Goal: Complete application form

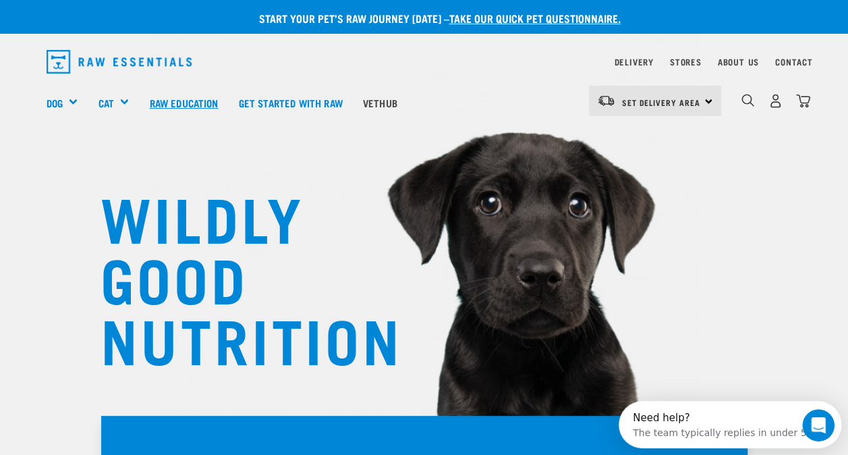
click at [167, 100] on link "Raw Education" at bounding box center [183, 103] width 89 height 54
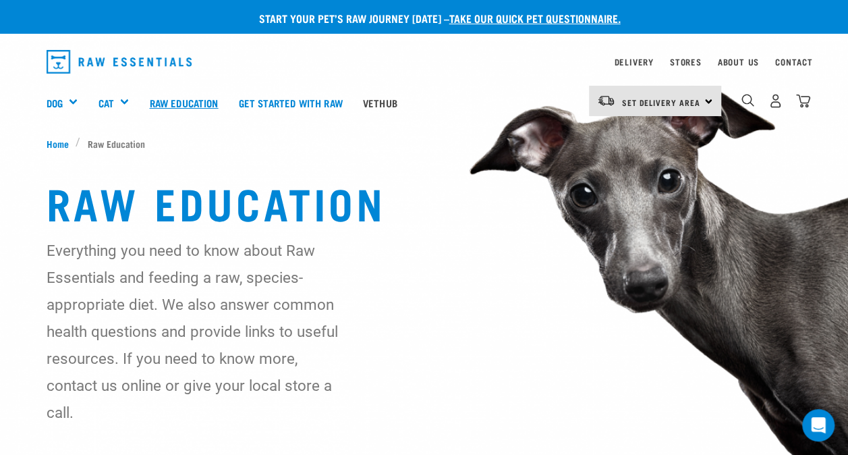
click at [184, 101] on link "Raw Education" at bounding box center [183, 103] width 89 height 54
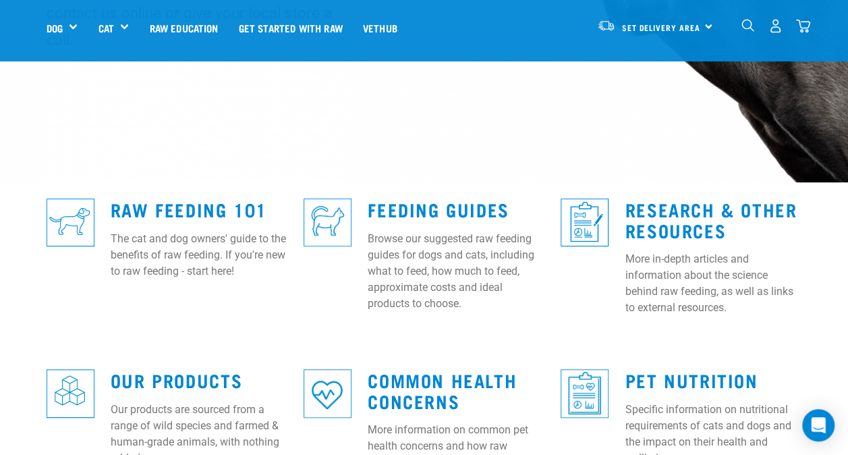
scroll to position [265, 0]
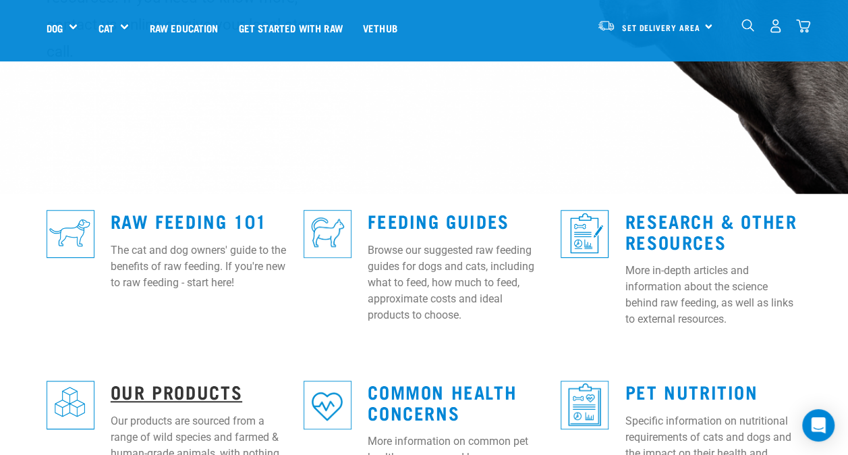
click at [232, 386] on link "Our Products" at bounding box center [176, 391] width 131 height 10
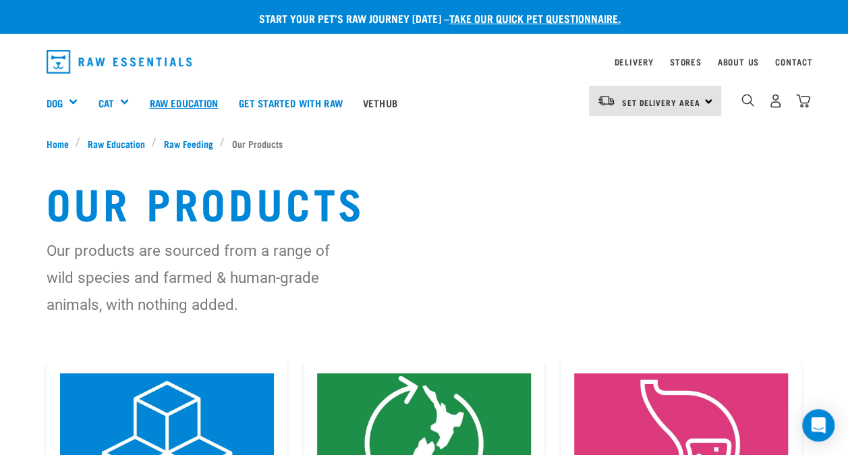
click at [198, 107] on link "Raw Education" at bounding box center [183, 103] width 89 height 54
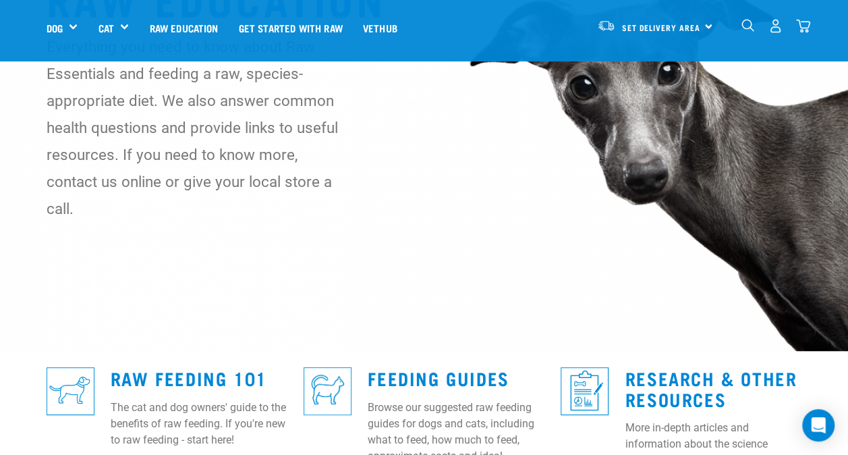
scroll to position [202, 0]
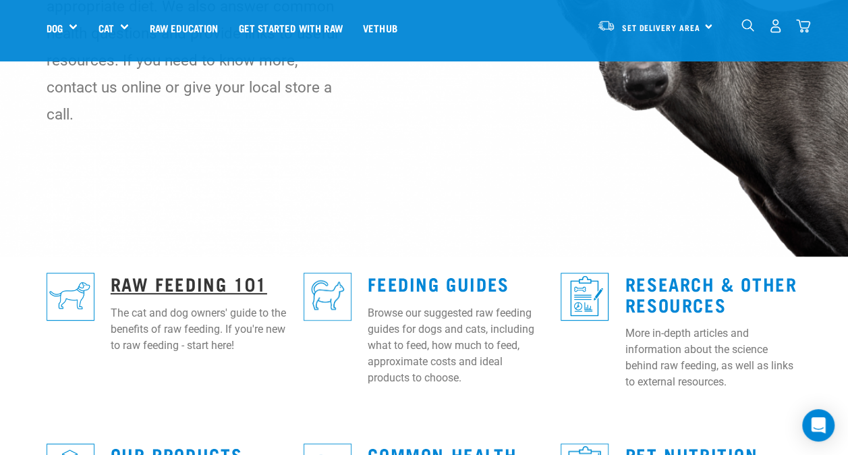
click at [204, 278] on link "Raw Feeding 101" at bounding box center [189, 283] width 156 height 10
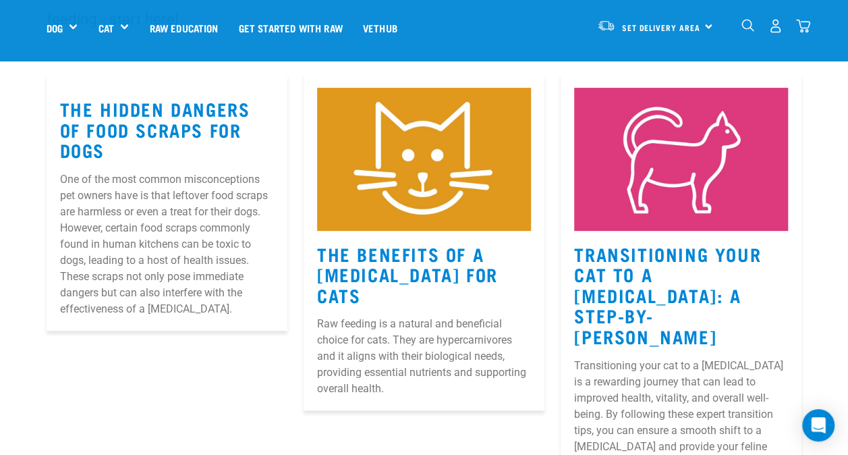
scroll to position [202, 0]
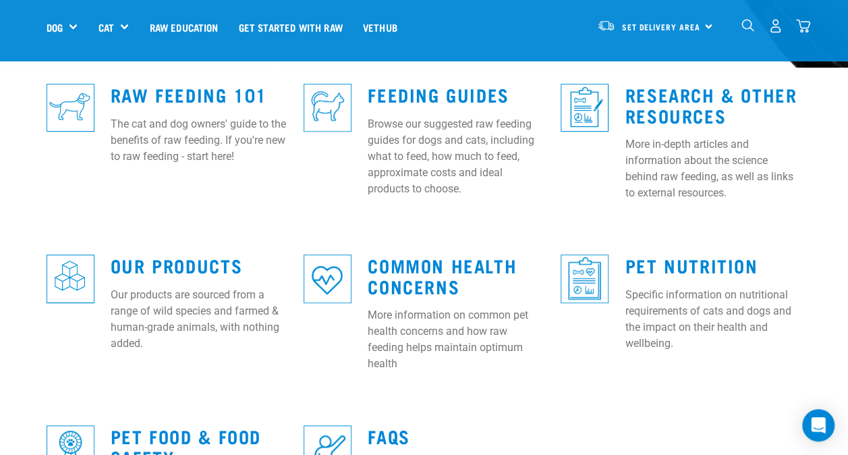
scroll to position [405, 0]
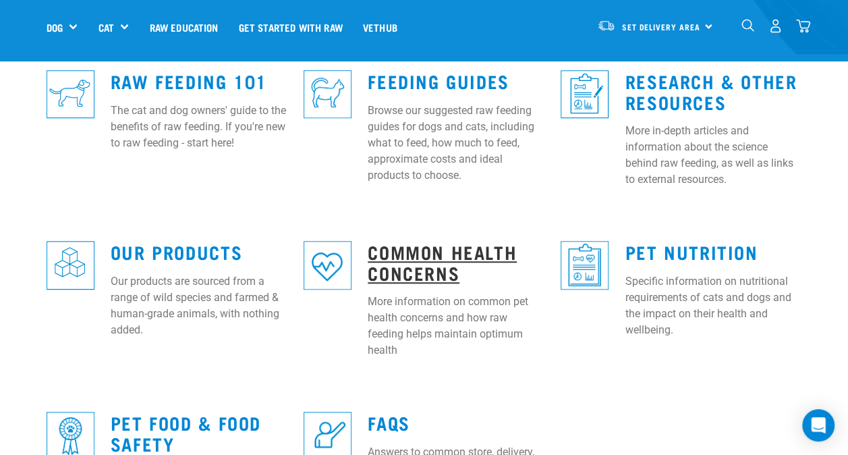
click at [450, 246] on link "Common Health Concerns" at bounding box center [442, 261] width 149 height 31
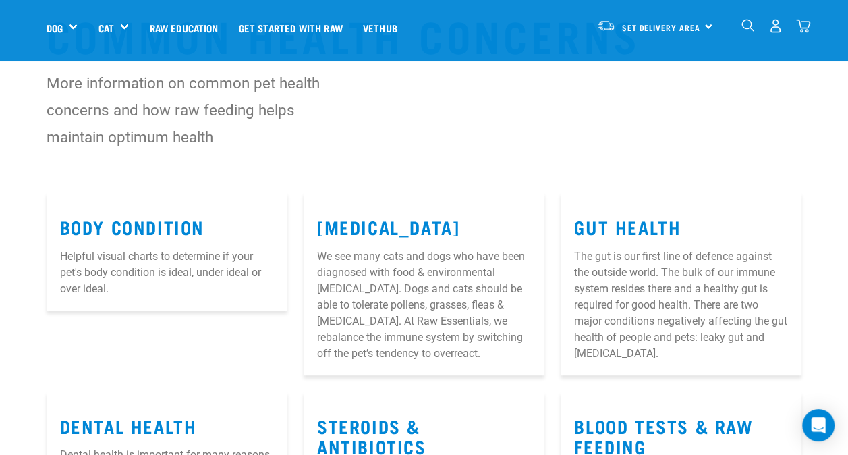
scroll to position [67, 0]
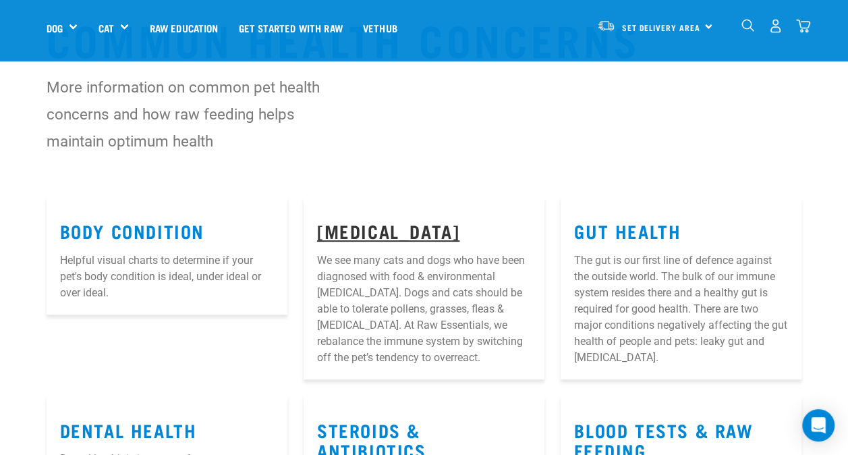
click at [405, 235] on link "[MEDICAL_DATA]" at bounding box center [388, 230] width 142 height 10
click at [360, 233] on link "[MEDICAL_DATA]" at bounding box center [388, 230] width 142 height 10
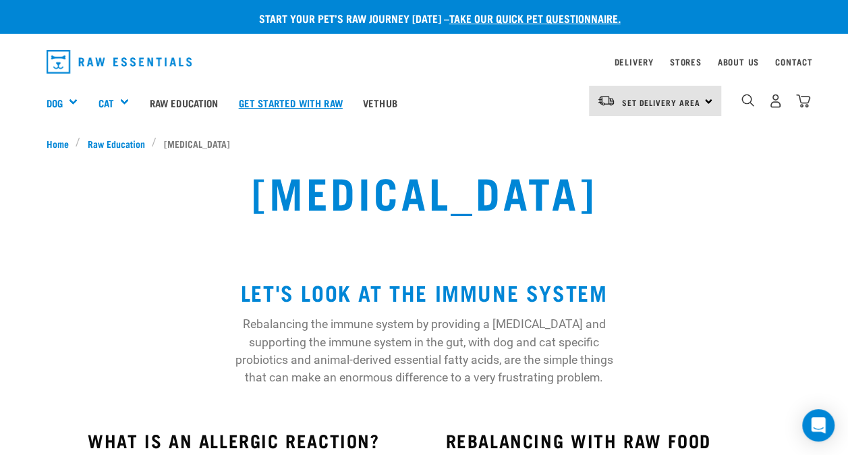
click at [320, 105] on link "Get started with Raw" at bounding box center [291, 103] width 124 height 54
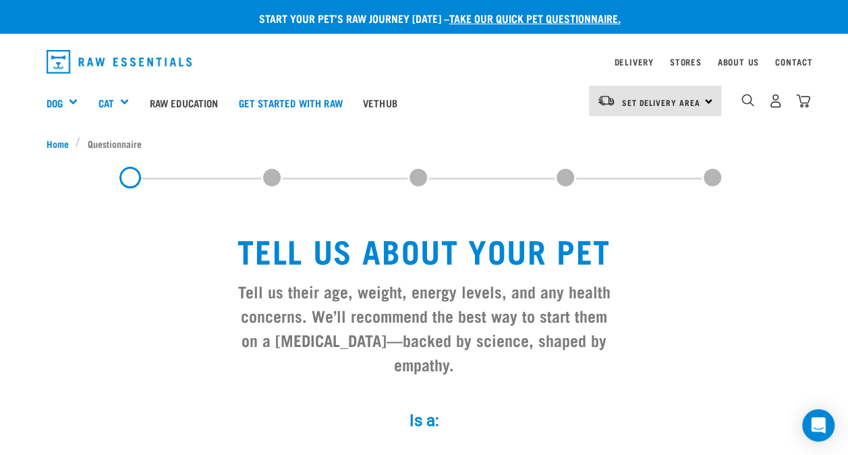
click at [495, 20] on link "take our quick pet questionnaire." at bounding box center [534, 18] width 171 height 6
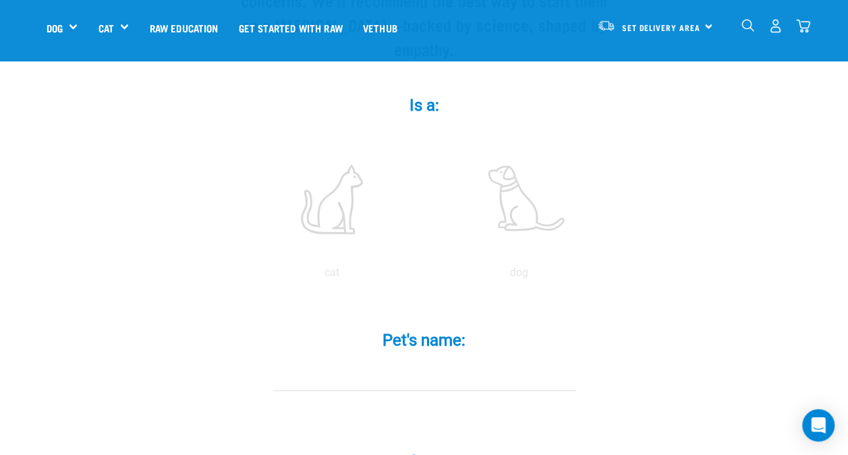
scroll to position [270, 0]
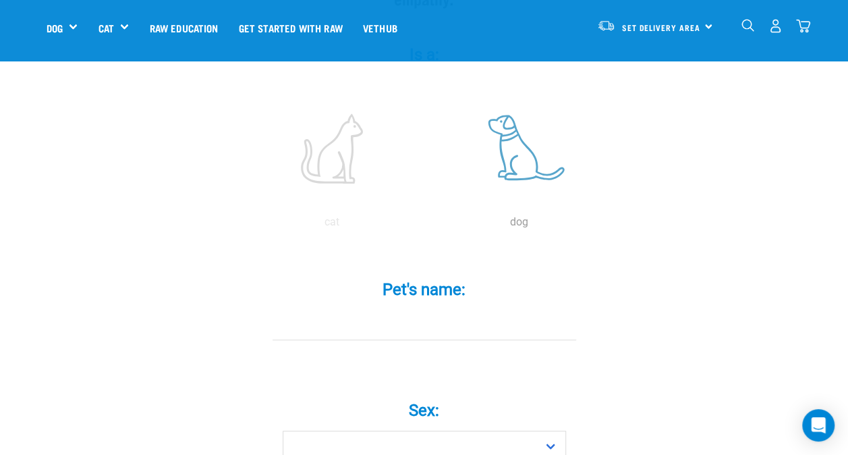
click at [506, 144] on label at bounding box center [519, 148] width 182 height 115
click at [426, 225] on input "radio" at bounding box center [426, 225] width 0 height 0
click at [445, 310] on input "Pet's name: *" at bounding box center [423, 325] width 303 height 30
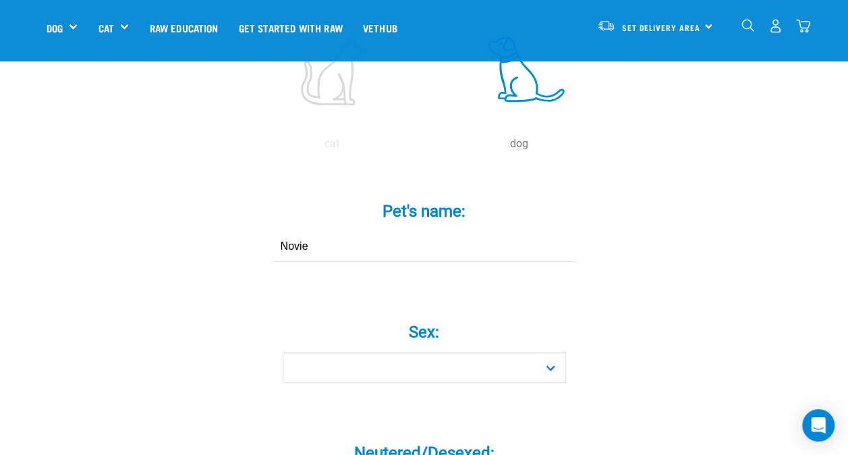
scroll to position [472, 0]
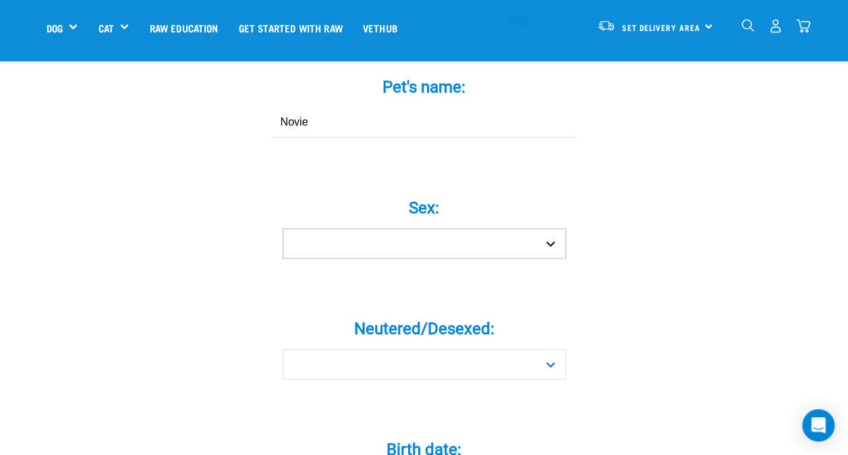
type input "Novie"
click at [545, 228] on select "Boy Girl" at bounding box center [424, 243] width 283 height 30
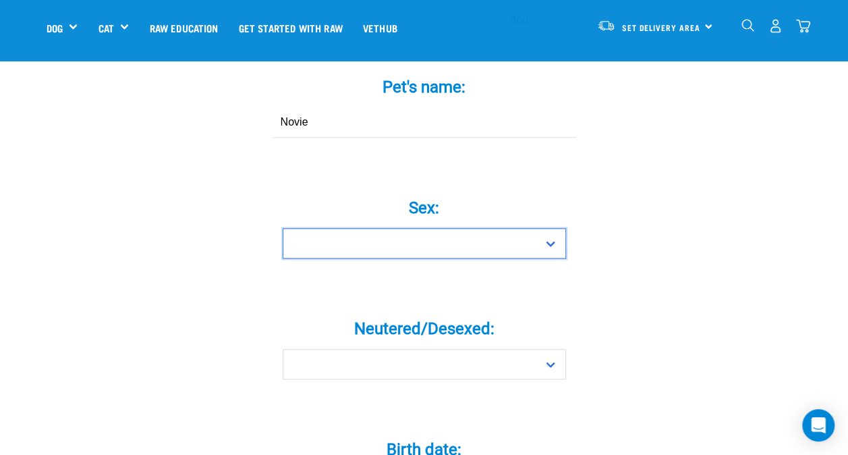
select select "girl"
click at [283, 228] on select "Boy Girl" at bounding box center [424, 243] width 283 height 30
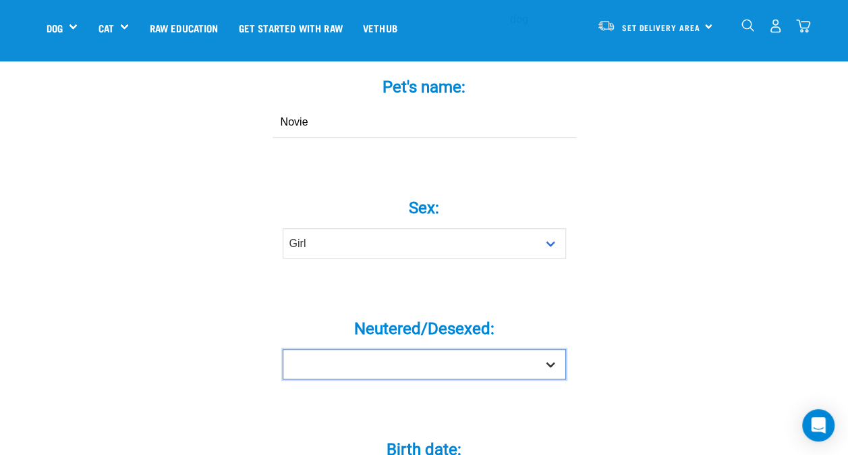
click at [553, 349] on select "Yes No" at bounding box center [424, 364] width 283 height 30
select select "yes"
click at [283, 349] on select "Yes No" at bounding box center [424, 364] width 283 height 30
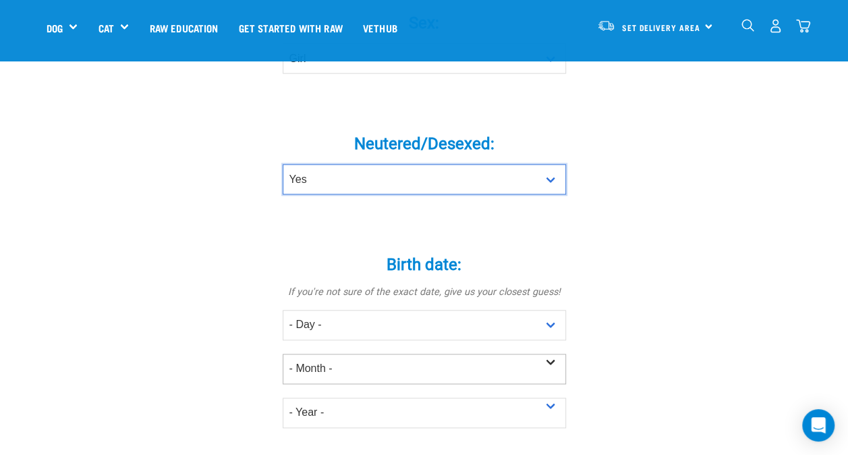
scroll to position [742, 0]
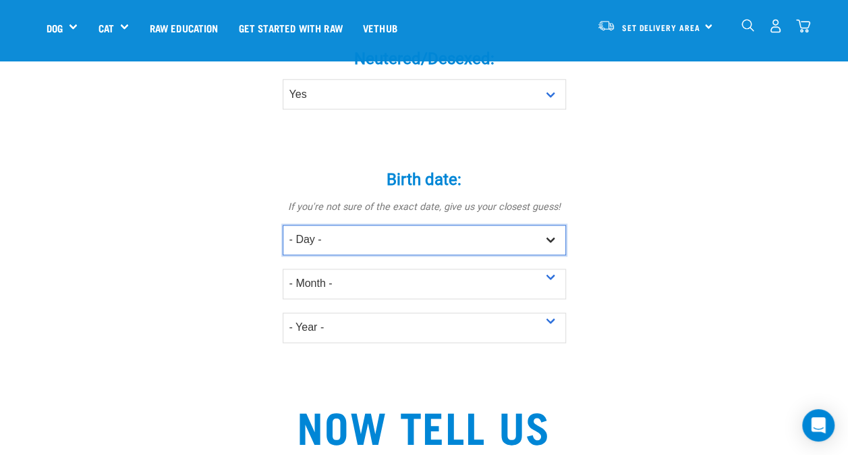
click at [525, 225] on select "- Day - 1 2 3 4 5 6 7 8 9 10 11 12 13 14 15 16 17 18 19 20 21 22 23 24 25 26 27" at bounding box center [424, 240] width 283 height 30
select select "24"
click at [283, 225] on select "- Day - 1 2 3 4 5 6 7 8 9 10 11 12 13 14 15 16 17 18 19 20 21 22 23 24 25 26 27" at bounding box center [424, 240] width 283 height 30
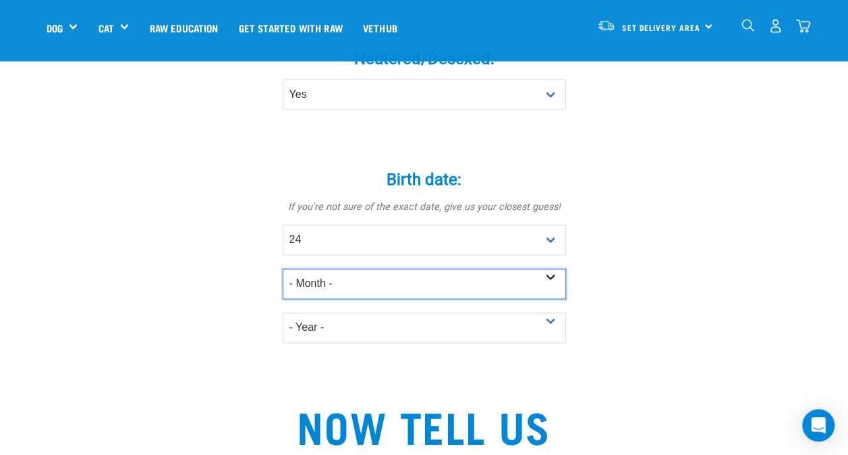
click at [523, 268] on select "- Month - January February March April May June July August September October N…" at bounding box center [424, 283] width 283 height 30
select select "June"
click at [283, 268] on select "- Month - January February March April May June July August September October N…" at bounding box center [424, 283] width 283 height 30
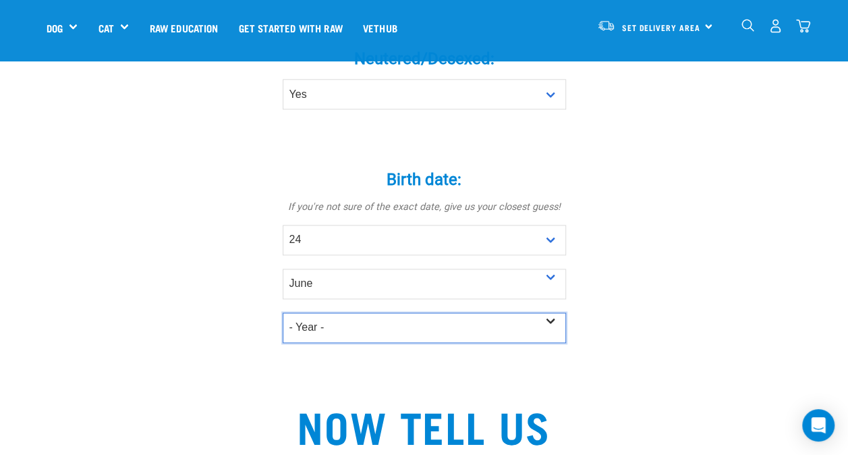
click at [541, 312] on select "- Year - 2025 2024 2023 2022 2021 2020 2019 2018 2017 2016 2015 2014 2013 2012" at bounding box center [424, 327] width 283 height 30
select select "2024"
click at [283, 312] on select "- Year - 2025 2024 2023 2022 2021 2020 2019 2018 2017 2016 2015 2014 2013 2012" at bounding box center [424, 327] width 283 height 30
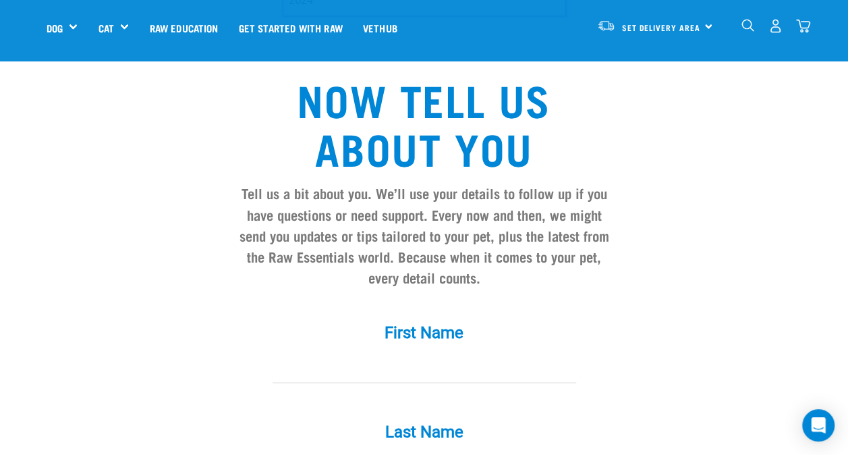
scroll to position [1146, 0]
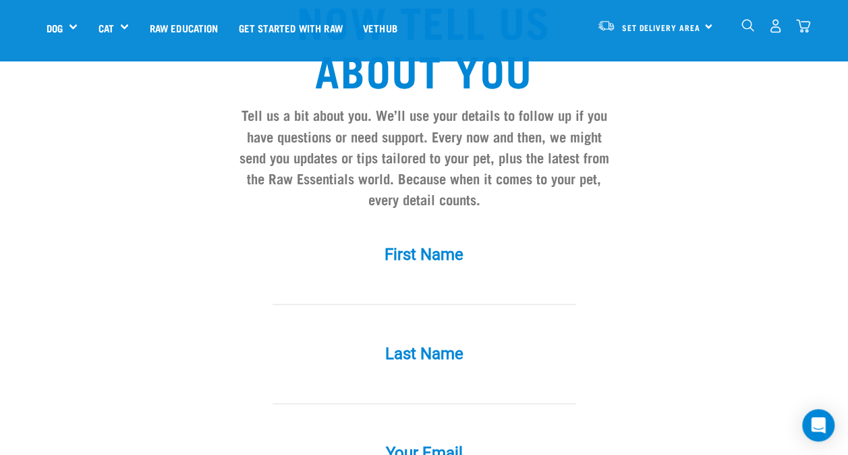
click at [406, 274] on input "First Name *" at bounding box center [423, 289] width 303 height 30
type input "Nicole"
click at [441, 373] on input "Last Name *" at bounding box center [423, 388] width 303 height 30
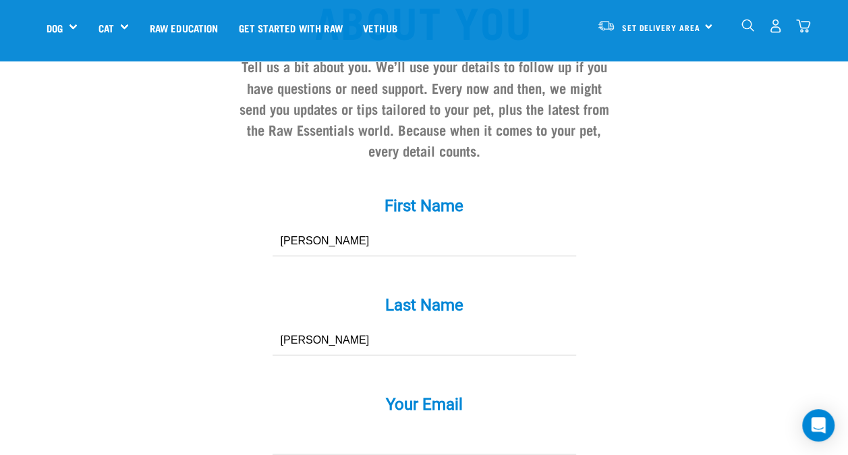
scroll to position [1281, 0]
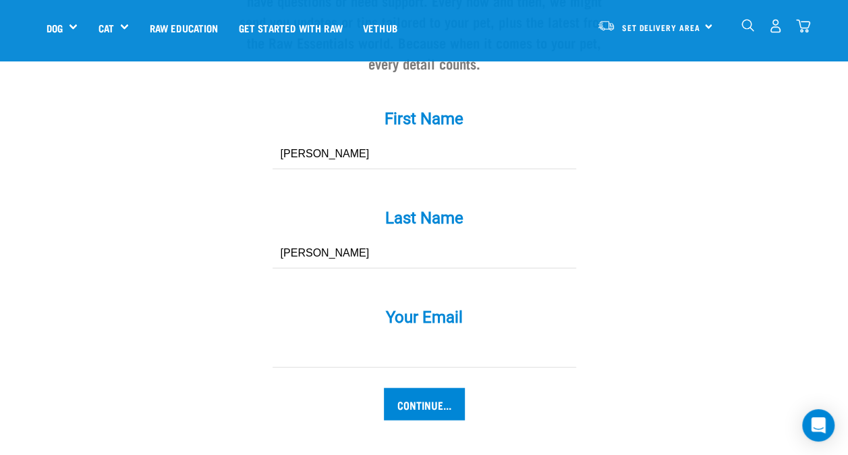
type input "Nicholson"
click at [407, 337] on input "Your Email *" at bounding box center [423, 352] width 303 height 30
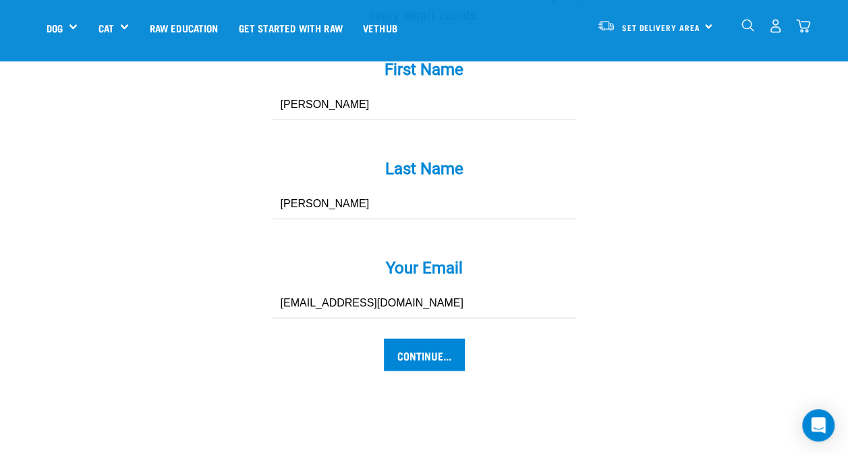
scroll to position [1416, 0]
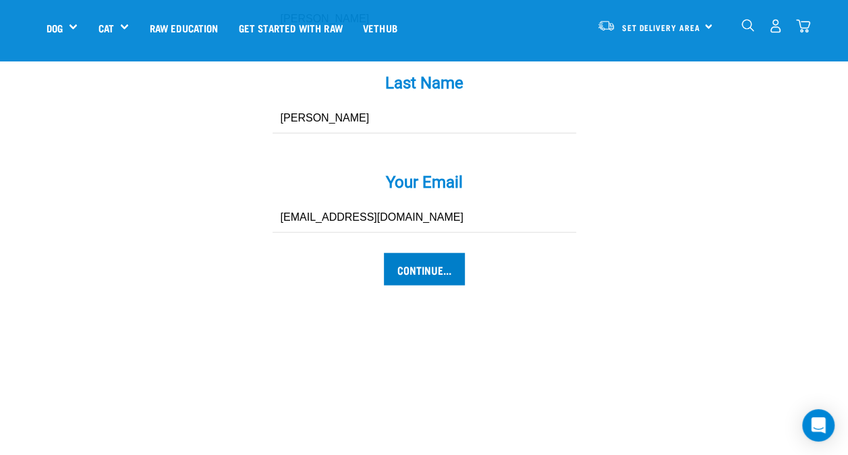
type input "[EMAIL_ADDRESS][DOMAIN_NAME]"
click at [406, 253] on input "Continue..." at bounding box center [424, 269] width 81 height 32
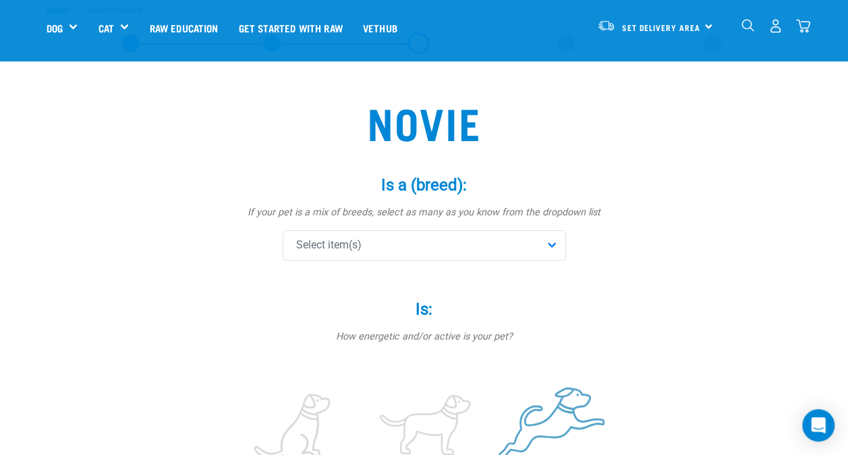
scroll to position [135, 0]
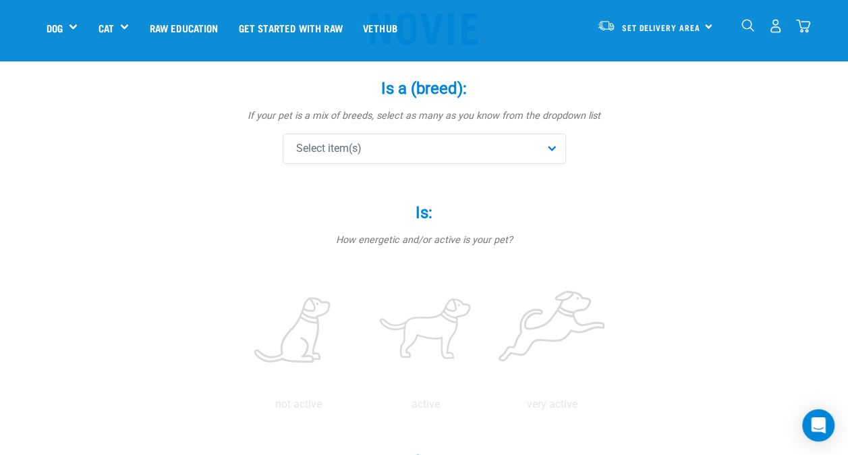
click at [541, 157] on div "Select item(s)" at bounding box center [424, 149] width 283 height 30
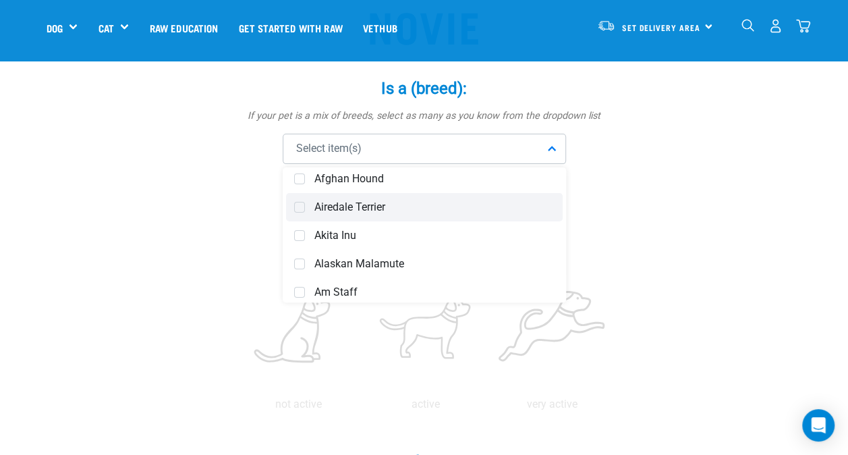
scroll to position [67, 0]
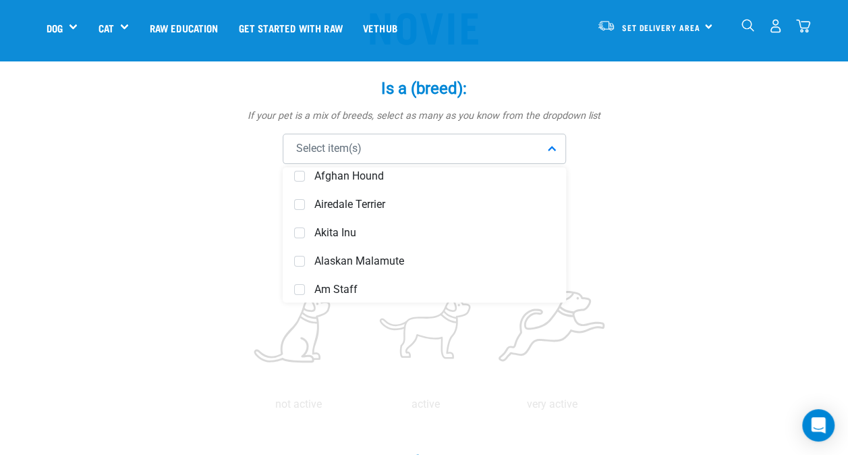
click at [344, 154] on span "Select item(s)" at bounding box center [328, 148] width 65 height 16
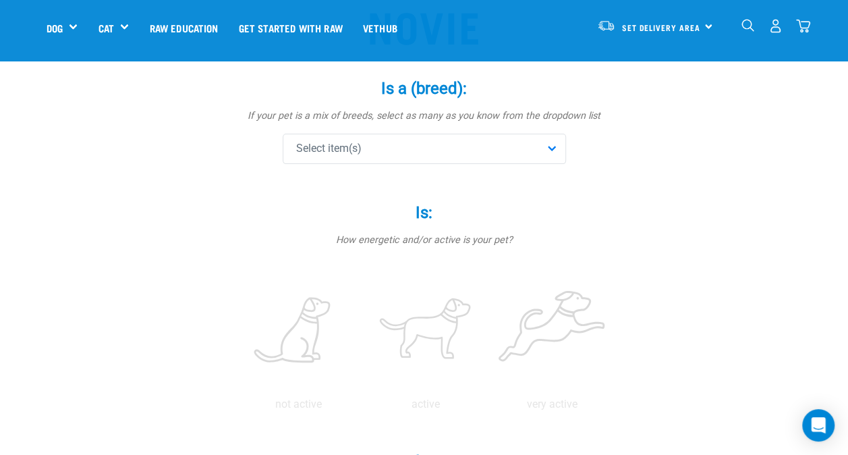
click at [545, 146] on div "Select item(s)" at bounding box center [424, 149] width 283 height 30
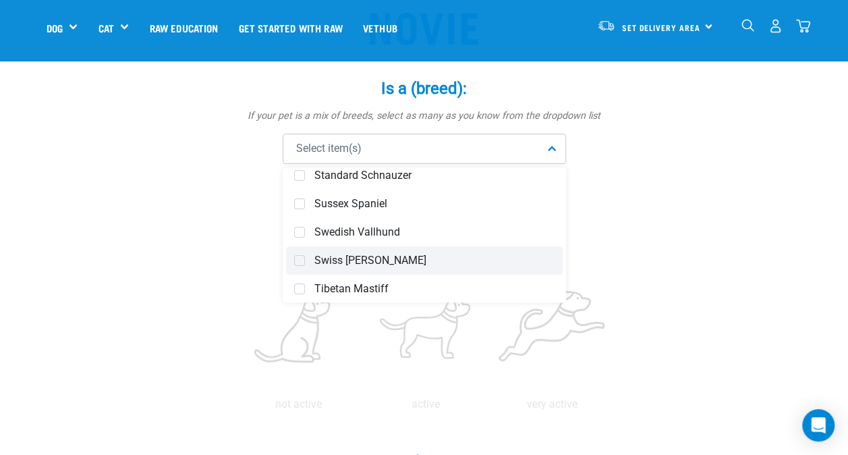
scroll to position [5192, 0]
click at [298, 263] on span at bounding box center [299, 262] width 11 height 11
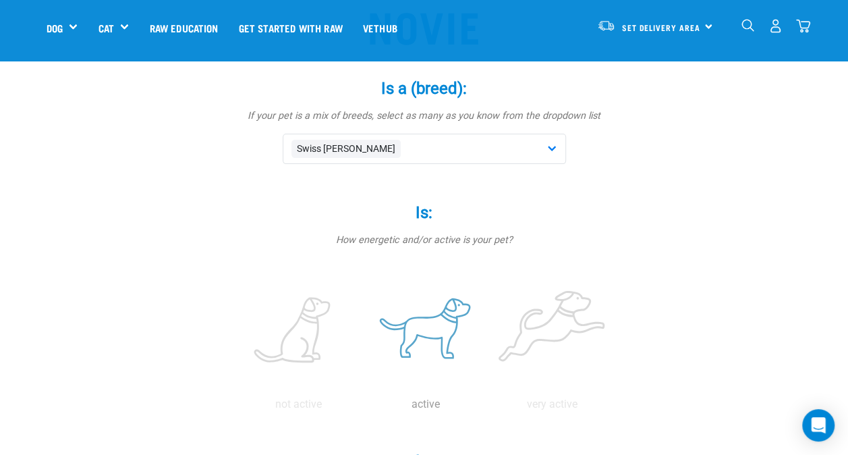
click at [407, 343] on label at bounding box center [425, 330] width 121 height 115
click at [362, 407] on input "radio" at bounding box center [362, 407] width 0 height 0
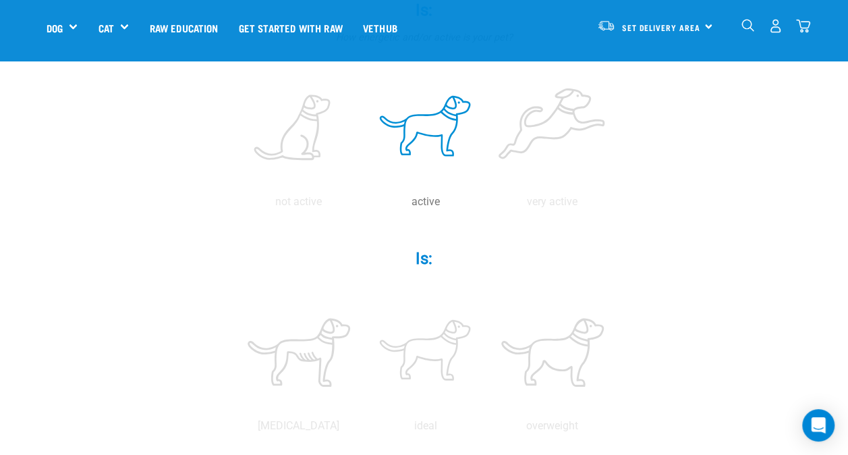
scroll to position [405, 0]
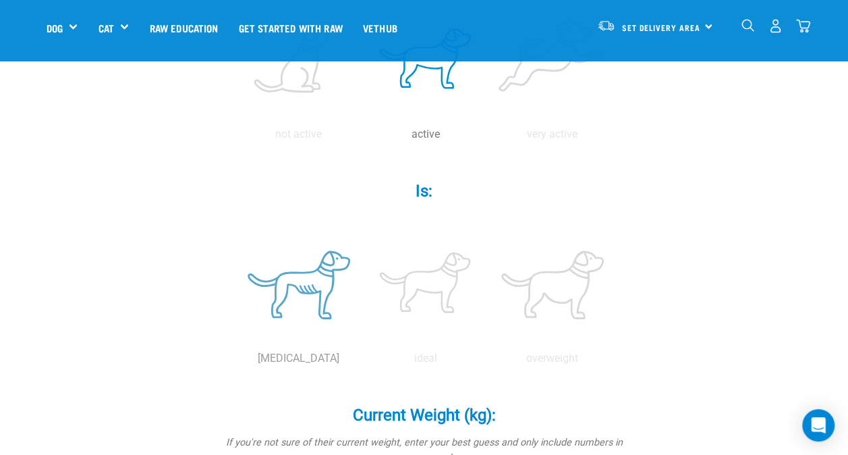
click at [303, 297] on label at bounding box center [298, 284] width 121 height 115
click at [235, 361] on input "radio" at bounding box center [235, 361] width 0 height 0
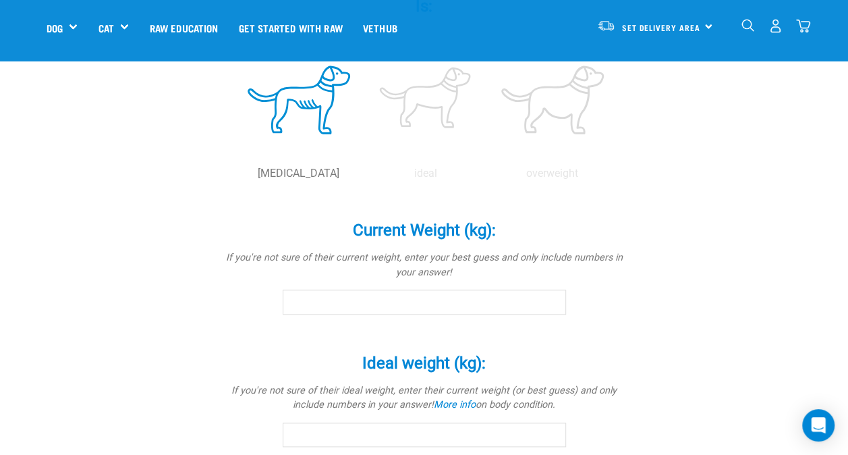
scroll to position [607, 0]
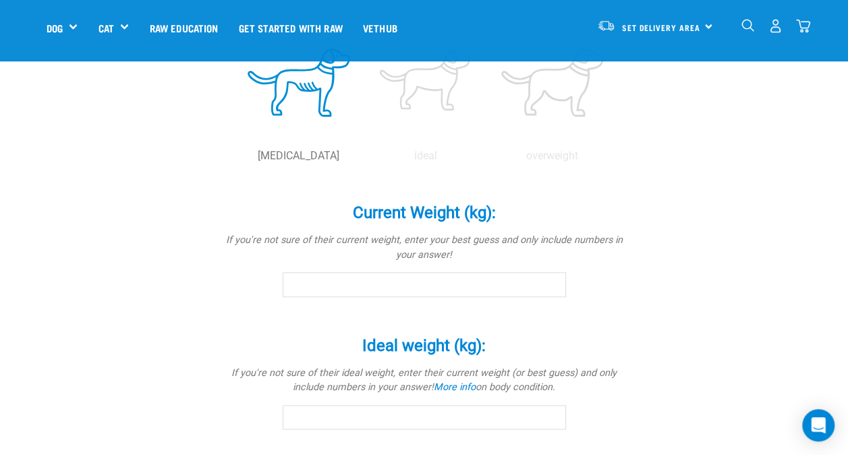
click at [324, 289] on input "Current Weight (kg): *" at bounding box center [424, 284] width 283 height 24
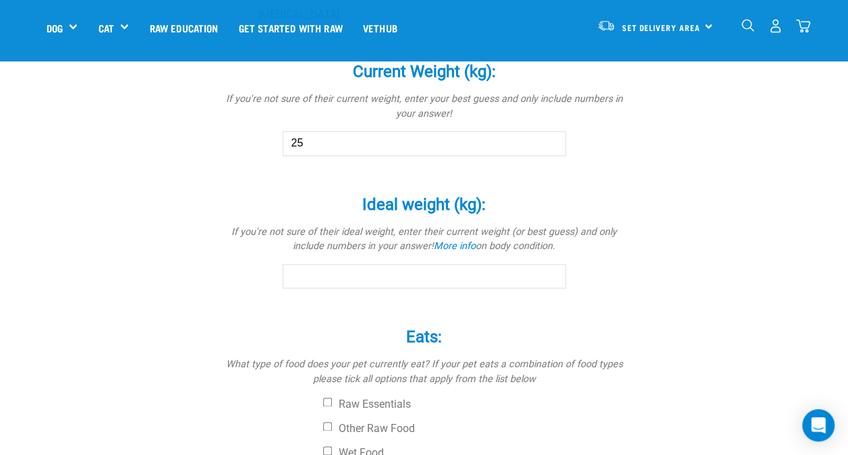
scroll to position [809, 0]
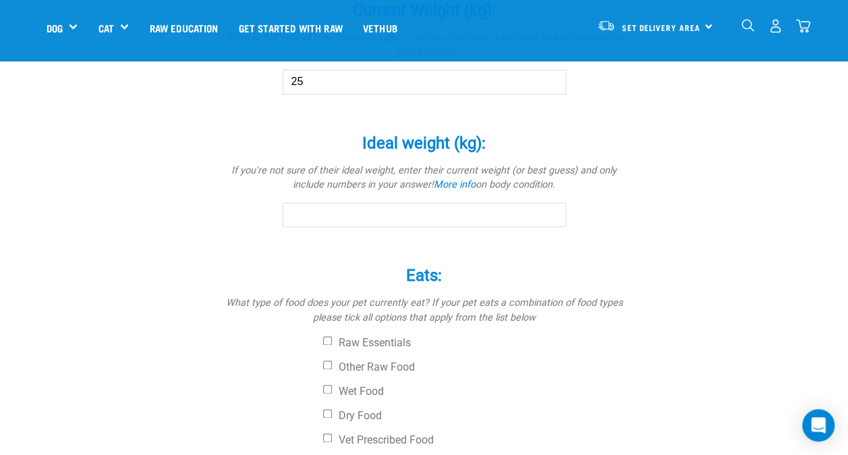
type input "25"
click at [401, 210] on input "Ideal weight (kg): *" at bounding box center [424, 214] width 283 height 24
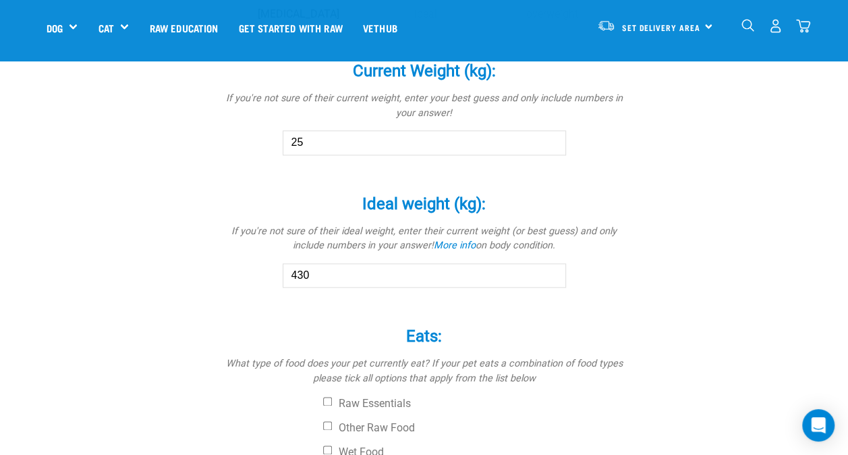
scroll to position [742, 0]
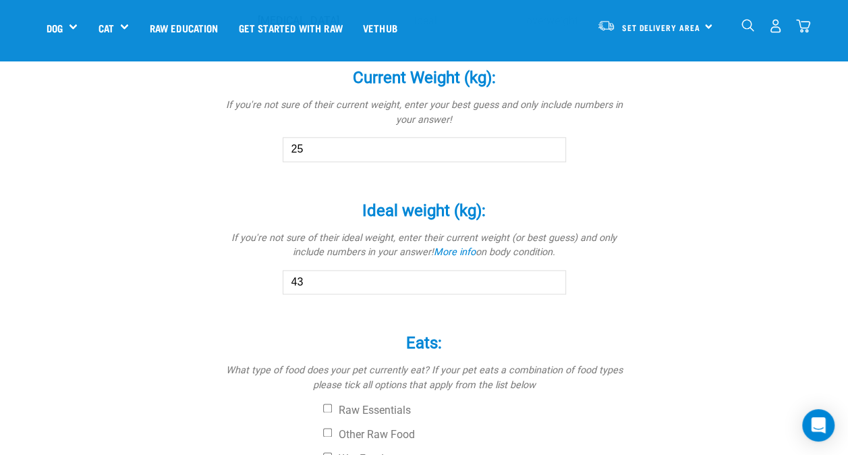
type input "4"
type input "30"
click at [550, 153] on input "24.9" at bounding box center [424, 149] width 283 height 24
type input "25"
click at [552, 147] on input "25" at bounding box center [424, 149] width 283 height 24
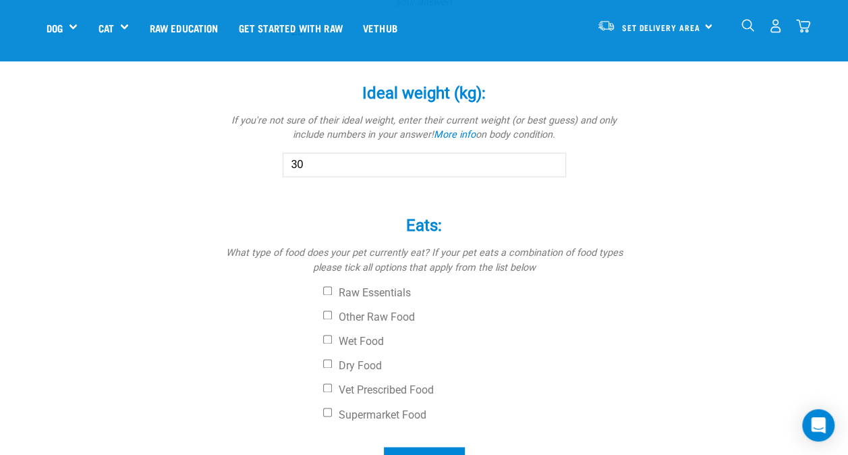
scroll to position [877, 0]
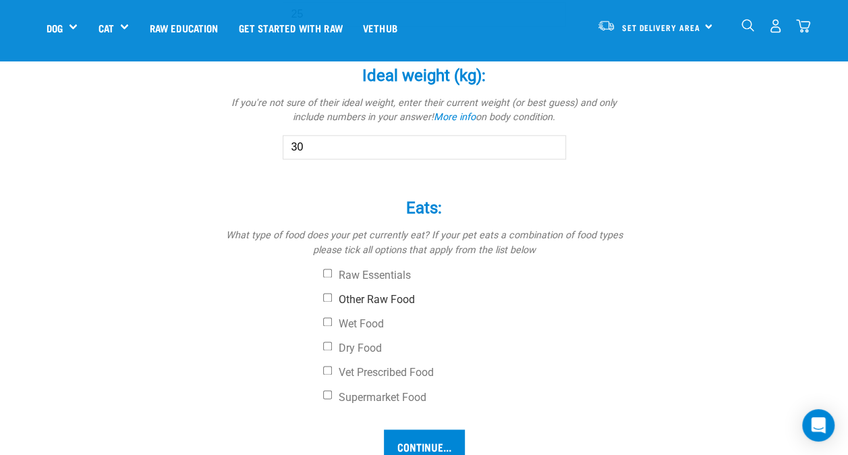
click at [324, 295] on input "Other Raw Food" at bounding box center [327, 297] width 9 height 9
checkbox input "true"
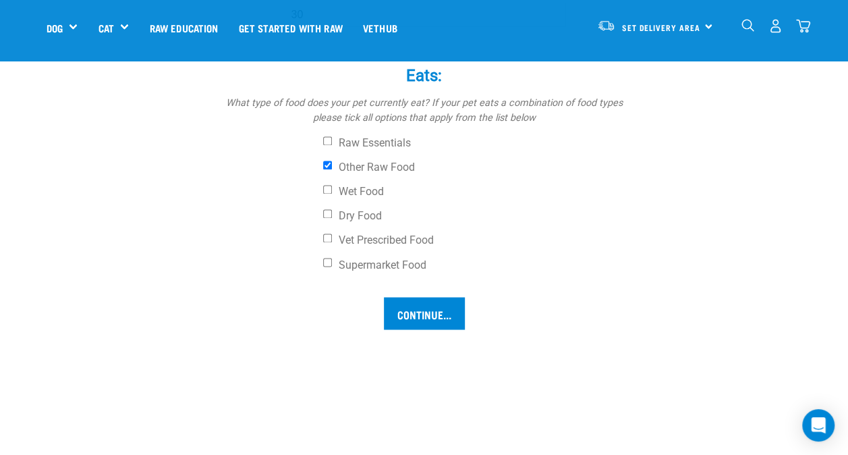
scroll to position [1012, 0]
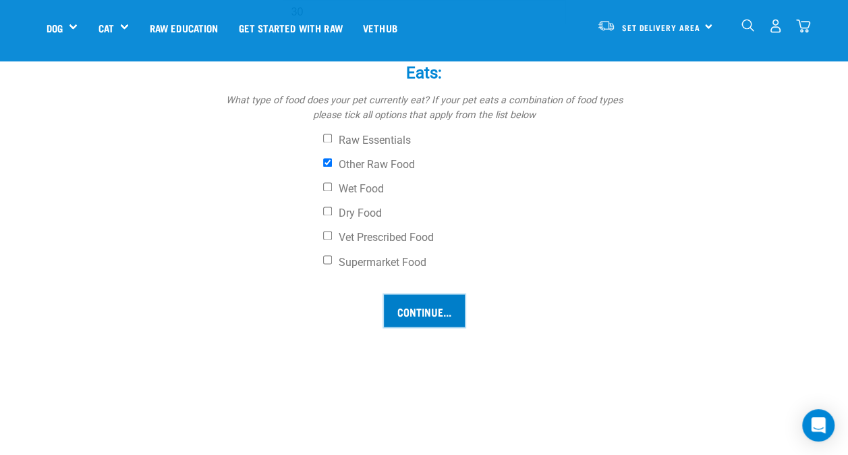
click at [431, 305] on input "Continue..." at bounding box center [424, 310] width 81 height 32
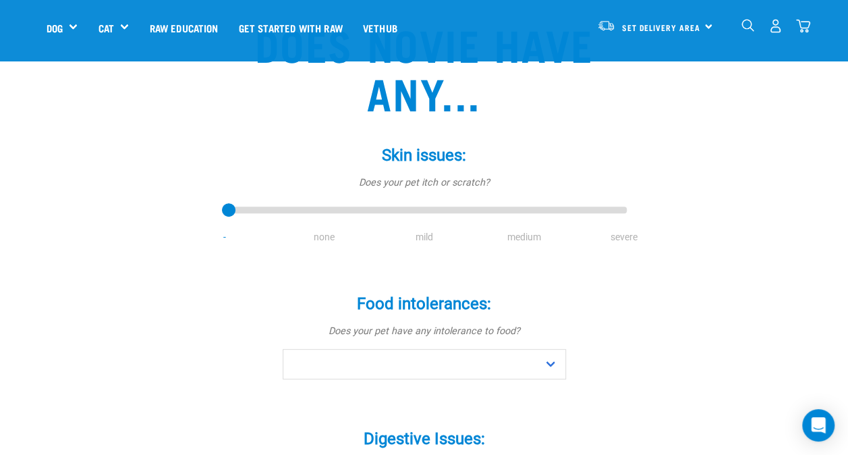
scroll to position [135, 0]
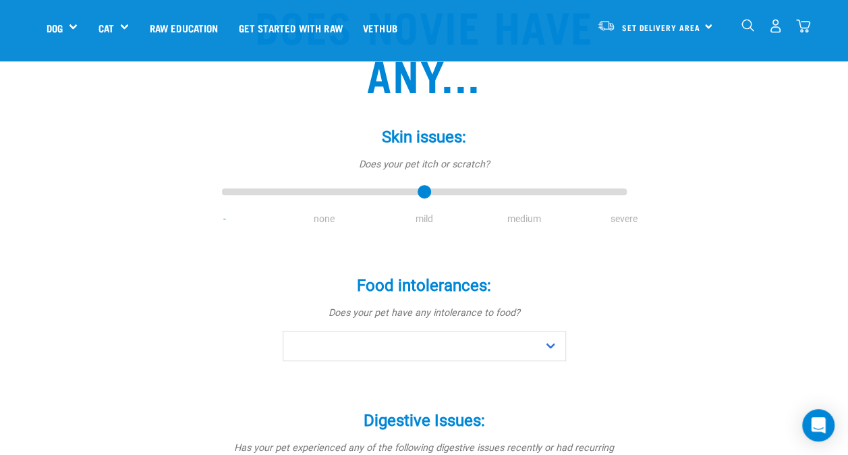
drag, startPoint x: 227, startPoint y: 190, endPoint x: 404, endPoint y: 188, distance: 177.4
type input "2"
click at [404, 188] on input "range" at bounding box center [424, 192] width 405 height 19
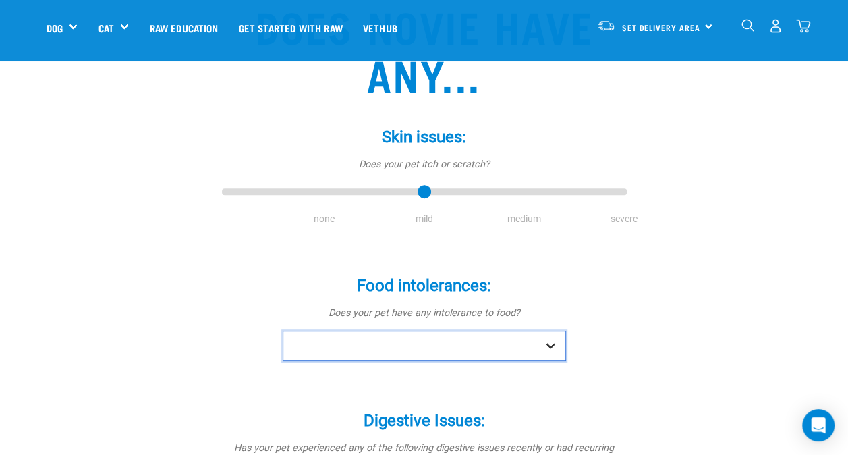
click at [539, 343] on select "No Yes" at bounding box center [424, 345] width 283 height 30
select select "yes"
click at [283, 330] on select "No Yes" at bounding box center [424, 345] width 283 height 30
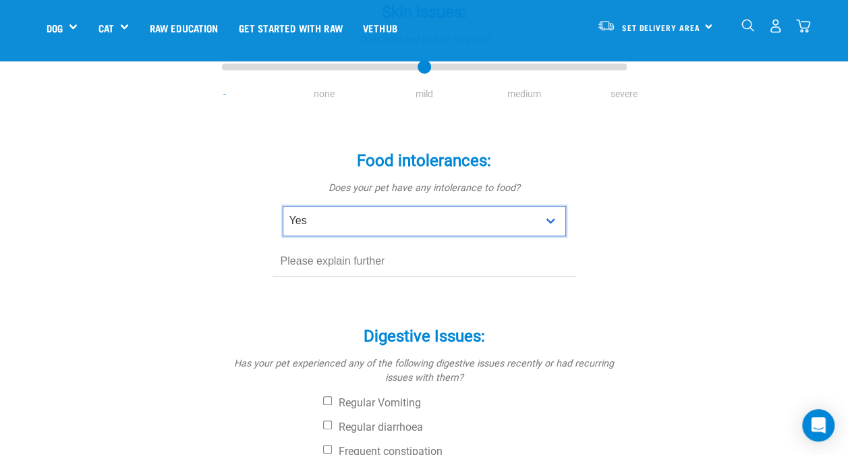
scroll to position [270, 0]
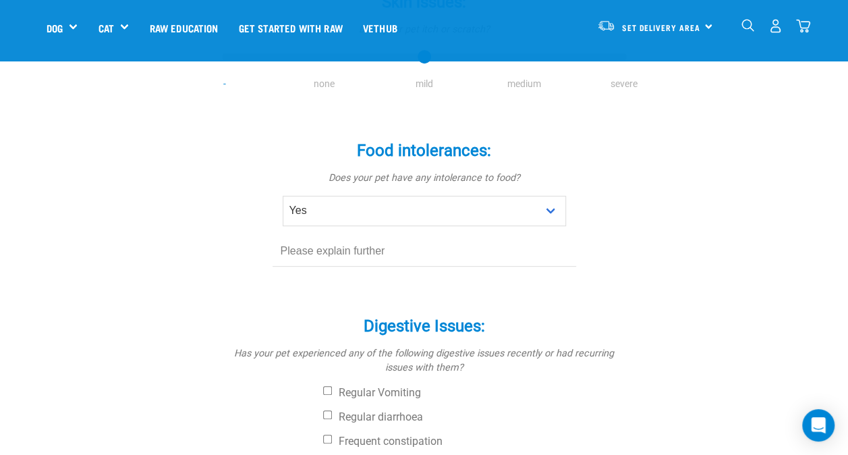
click at [353, 255] on input "text" at bounding box center [423, 251] width 303 height 30
type input "C"
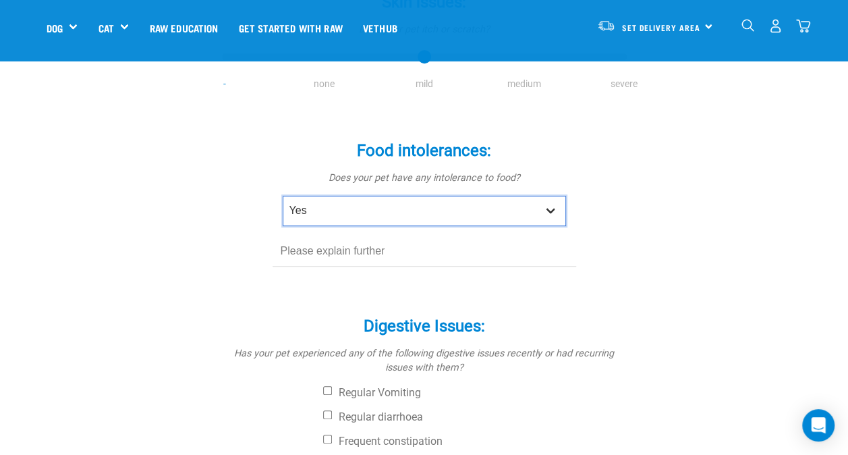
click at [541, 205] on select "No Yes" at bounding box center [424, 211] width 283 height 30
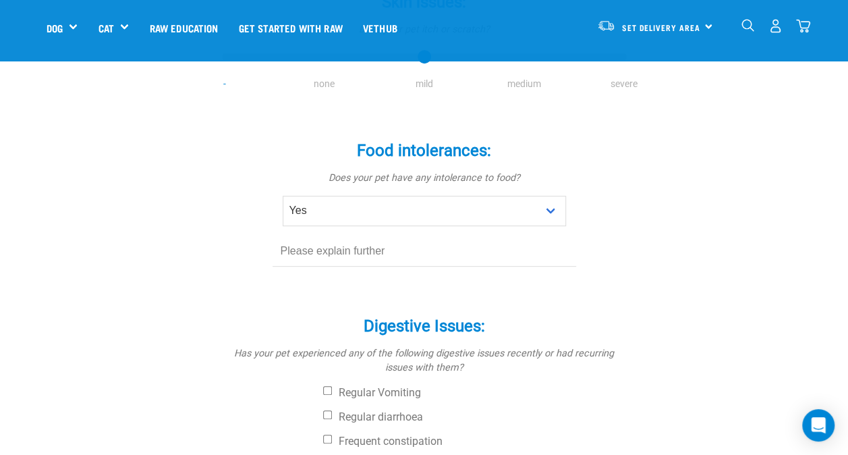
click at [492, 265] on input "text" at bounding box center [423, 251] width 303 height 30
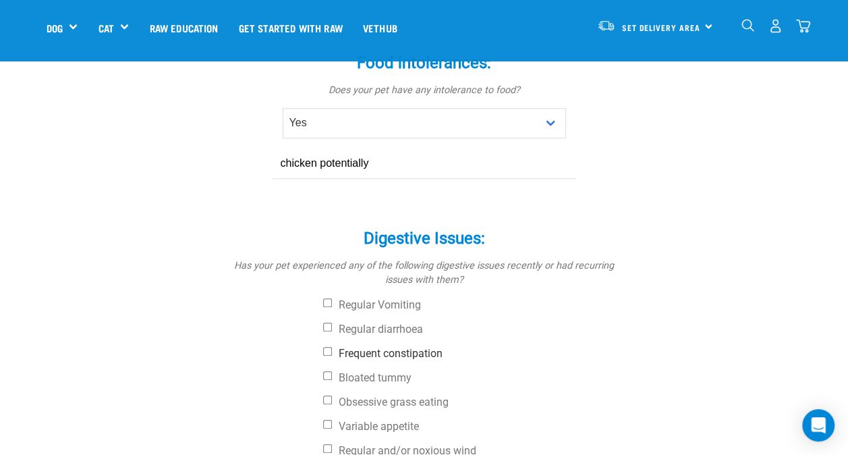
scroll to position [405, 0]
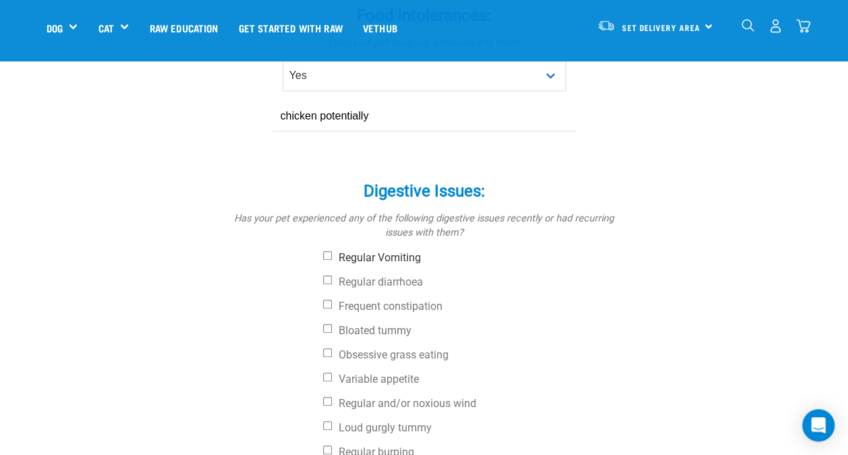
type input "chicken potentially"
click at [328, 257] on input "Regular Vomiting" at bounding box center [327, 255] width 9 height 9
checkbox input "true"
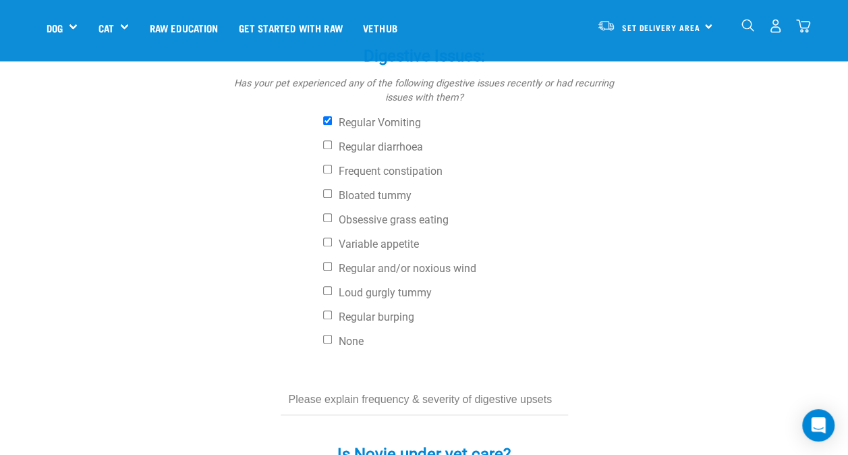
scroll to position [472, 0]
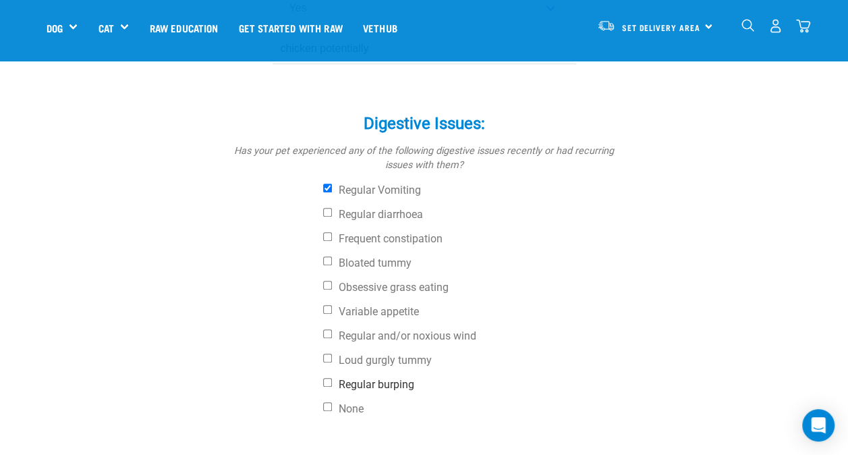
click at [325, 383] on input "Regular burping" at bounding box center [327, 382] width 9 height 9
checkbox input "true"
click at [328, 358] on input "Loud gurgly tummy" at bounding box center [327, 357] width 9 height 9
checkbox input "true"
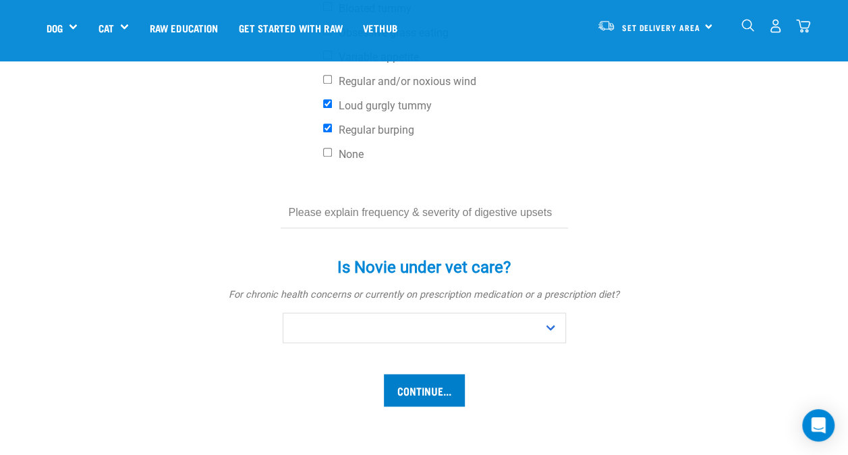
scroll to position [742, 0]
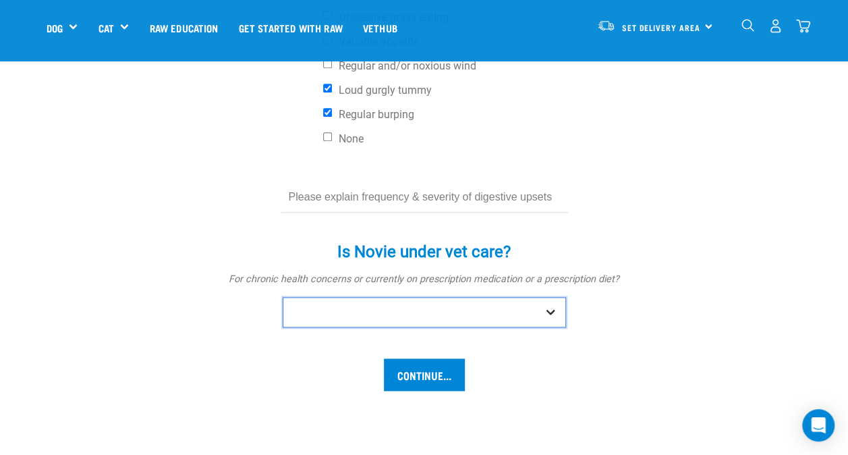
click at [496, 313] on select "No Yes" at bounding box center [424, 312] width 283 height 30
select select "yes"
click at [283, 297] on select "No Yes" at bounding box center [424, 312] width 283 height 30
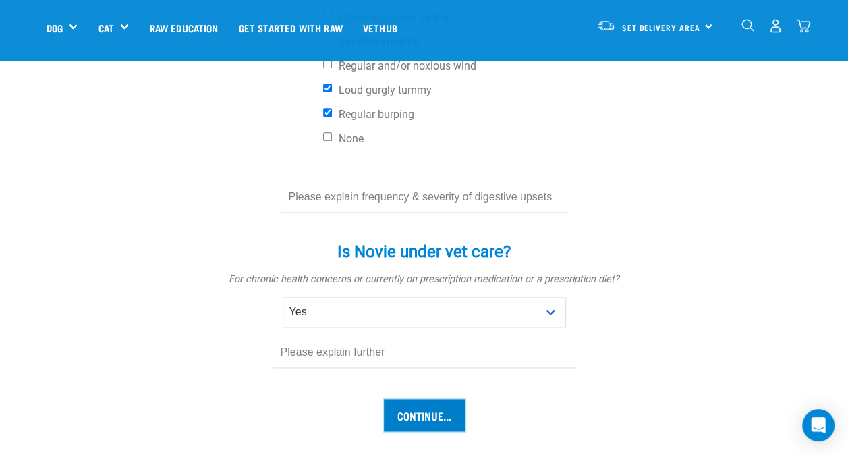
click at [419, 410] on input "Continue..." at bounding box center [424, 415] width 81 height 32
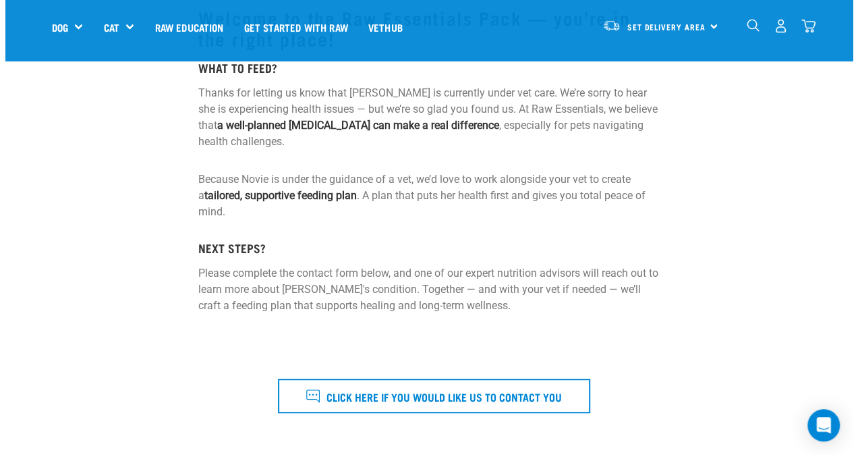
scroll to position [270, 0]
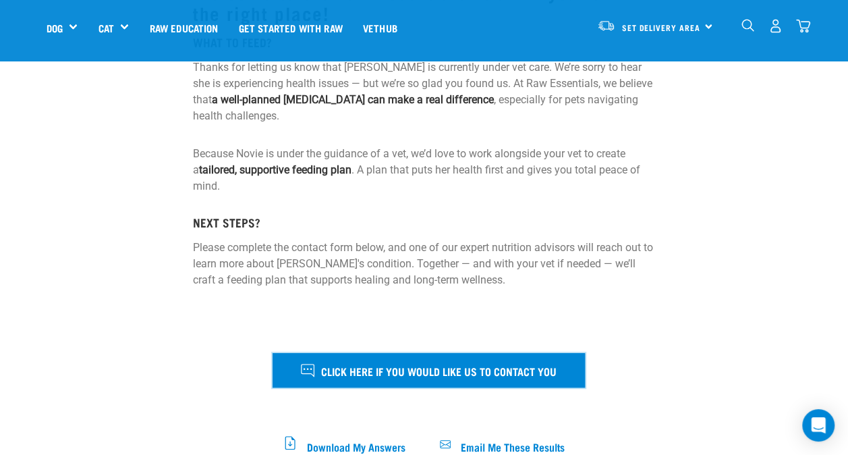
click at [492, 375] on span "Click here if you would like us to contact you" at bounding box center [438, 370] width 235 height 18
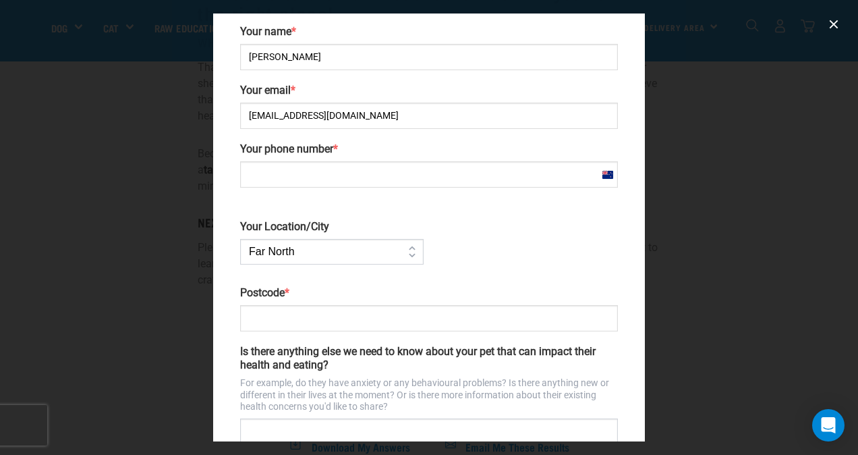
scroll to position [135, 0]
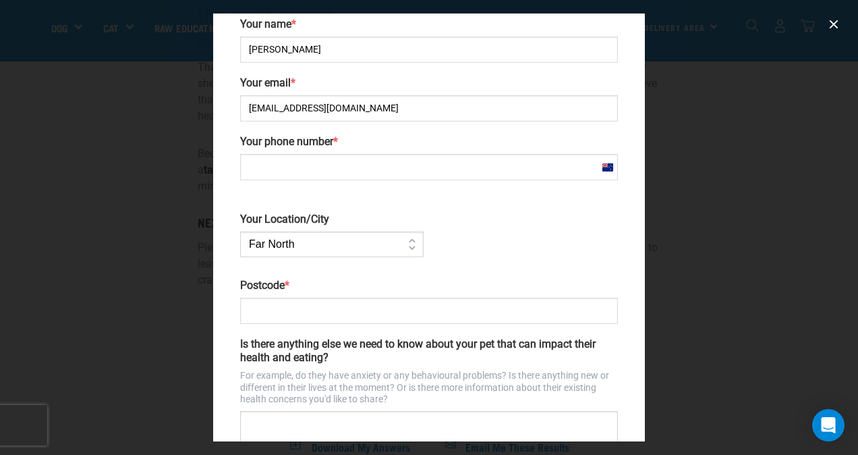
click at [329, 169] on input "Your phone number *" at bounding box center [429, 167] width 378 height 26
type input "021705713"
click at [324, 306] on input "Postcode *" at bounding box center [429, 310] width 378 height 26
